Goal: Information Seeking & Learning: Find specific fact

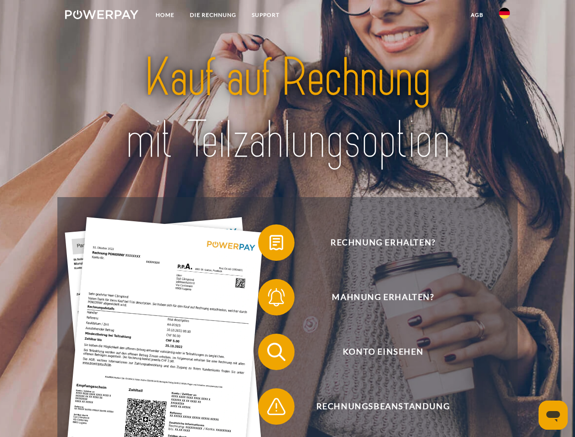
click at [102, 16] on img at bounding box center [101, 14] width 73 height 9
click at [505, 16] on img at bounding box center [504, 13] width 11 height 11
click at [477, 15] on link "agb" at bounding box center [477, 15] width 28 height 16
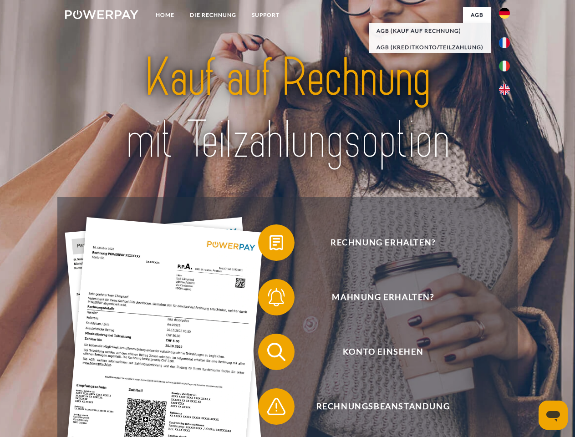
click at [270, 245] on span at bounding box center [263, 243] width 46 height 46
click at [270, 299] on span at bounding box center [263, 298] width 46 height 46
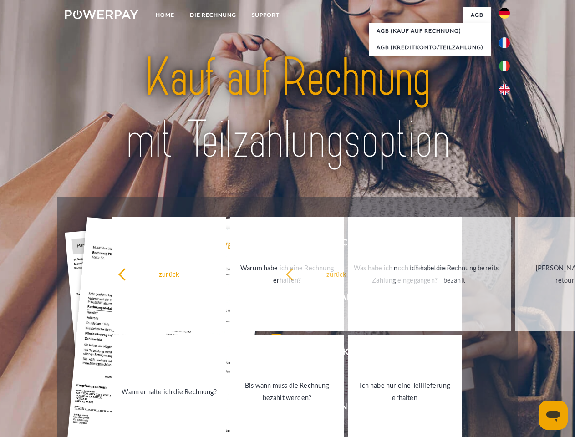
click at [270, 354] on link "Bis wann muss die Rechnung bezahlt werden?" at bounding box center [287, 392] width 113 height 114
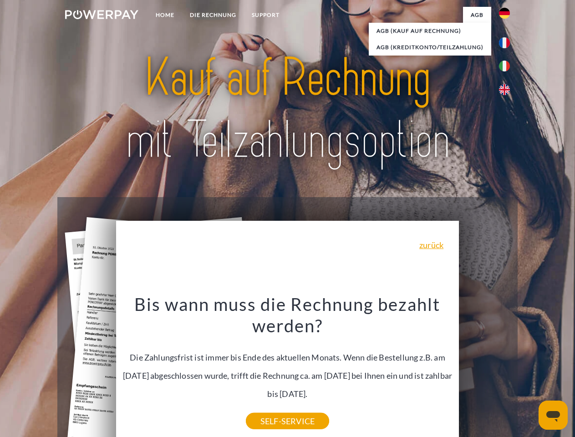
click at [554, 416] on icon "Messaging-Fenster öffnen" at bounding box center [554, 416] width 14 height 11
